Goal: Task Accomplishment & Management: Manage account settings

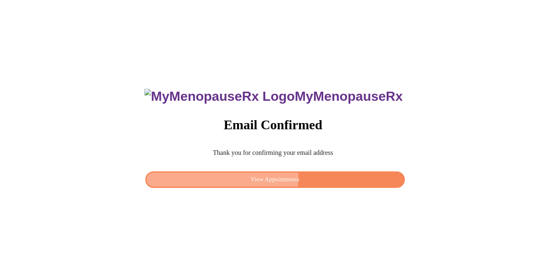
click at [248, 175] on span "View Appointments" at bounding box center [275, 180] width 240 height 10
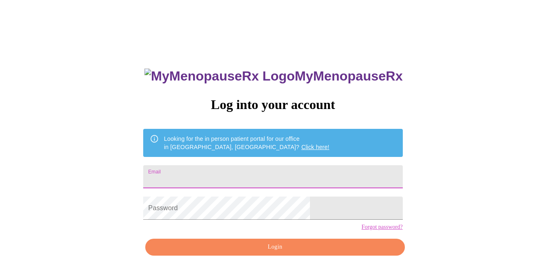
click at [248, 174] on input "Email" at bounding box center [272, 176] width 259 height 23
type input "[EMAIL_ADDRESS][DOMAIN_NAME]"
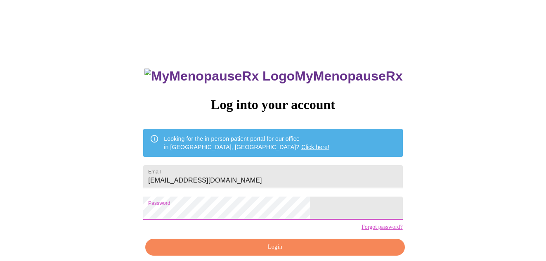
scroll to position [36, 0]
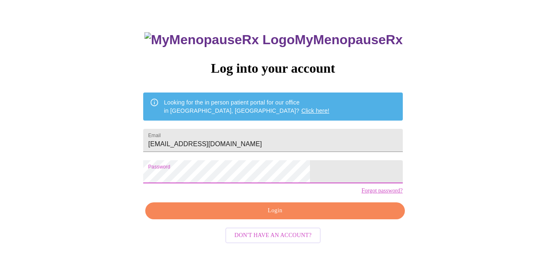
click at [301, 216] on span "Login" at bounding box center [275, 211] width 240 height 10
